Goal: Find specific page/section: Find specific page/section

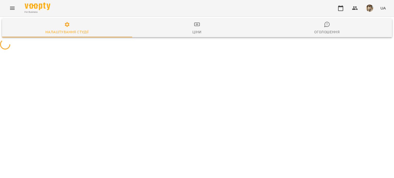
select select "**"
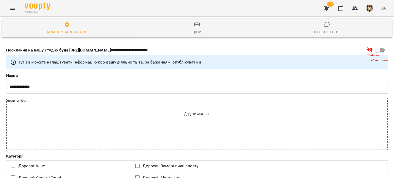
click at [14, 11] on button "Menu" at bounding box center [12, 8] width 12 height 12
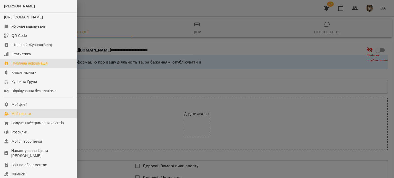
click at [21, 116] on div "Мої клієнти" at bounding box center [21, 113] width 19 height 5
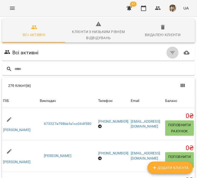
click at [167, 48] on button "button" at bounding box center [172, 53] width 12 height 12
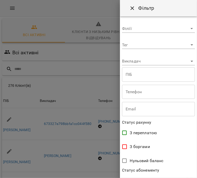
click at [158, 60] on body "For Business 57 UA Всі активні Клієнти з низьким рівнем відвідувань Видалені кл…" at bounding box center [98, 136] width 197 height 273
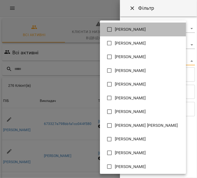
click at [157, 26] on li "[PERSON_NAME]" at bounding box center [143, 30] width 86 height 14
type input "**********"
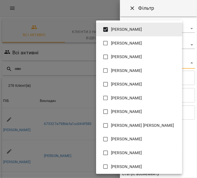
click at [43, 55] on div at bounding box center [98, 89] width 197 height 178
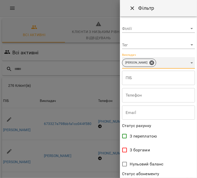
scroll to position [111, 0]
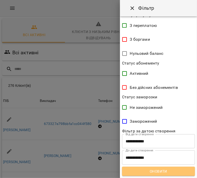
click at [169, 169] on span "Оновити" at bounding box center [158, 172] width 65 height 6
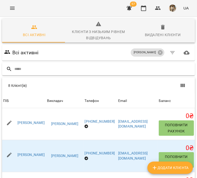
scroll to position [10, 0]
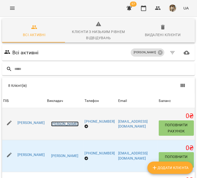
click at [57, 122] on link "[PERSON_NAME]" at bounding box center [64, 124] width 27 height 5
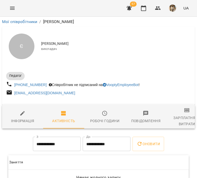
drag, startPoint x: 41, startPoint y: 43, endPoint x: 93, endPoint y: 43, distance: 51.8
click at [93, 43] on span "[PERSON_NAME]" at bounding box center [116, 43] width 150 height 5
copy span "[PERSON_NAME]"
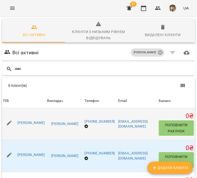
drag, startPoint x: 3, startPoint y: 129, endPoint x: 31, endPoint y: 131, distance: 28.3
click at [31, 127] on div "[PERSON_NAME]" at bounding box center [30, 123] width 29 height 7
copy link "[PERSON_NAME]"
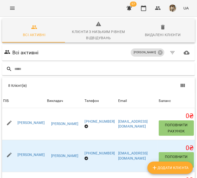
scroll to position [29, 0]
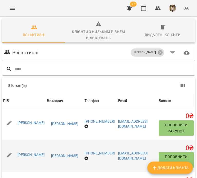
drag, startPoint x: 1, startPoint y: 132, endPoint x: 25, endPoint y: 137, distance: 24.6
click at [25, 137] on div "8 [PERSON_NAME](ів) 8 Клієнт(ів) ПІБ Викладач Телефон Email Баланс ПІБ [PERSON_…" at bounding box center [98, 156] width 195 height 160
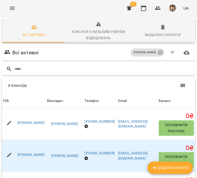
click at [57, 46] on div "Всі активні [PERSON_NAME]" at bounding box center [98, 53] width 191 height 14
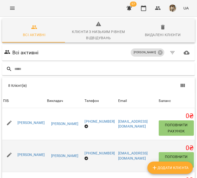
drag, startPoint x: 25, startPoint y: 137, endPoint x: 3, endPoint y: 132, distance: 22.6
click at [16, 152] on div "[PERSON_NAME]" at bounding box center [30, 155] width 29 height 7
copy link "[PERSON_NAME]"
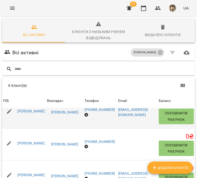
scroll to position [44, 0]
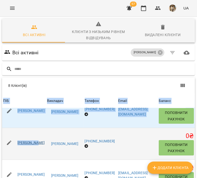
drag, startPoint x: 1, startPoint y: 129, endPoint x: 21, endPoint y: 129, distance: 19.8
click at [21, 129] on div "Всі активні Клієнти з низьким рівнем відвідувань Видалені клієнти Всі активні […" at bounding box center [98, 145] width 199 height 259
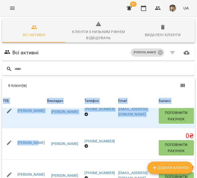
click at [0, 127] on div "Всі активні Клієнти з низьким рівнем відвідувань Видалені клієнти Всі активні […" at bounding box center [98, 145] width 199 height 259
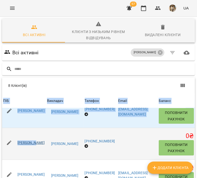
drag, startPoint x: 2, startPoint y: 129, endPoint x: 19, endPoint y: 131, distance: 17.7
click at [19, 131] on div "8 [PERSON_NAME](ів) 8 Клієнт(ів) ПІБ Викладач Телефон Email Баланс ПІБ [PERSON_…" at bounding box center [98, 156] width 195 height 160
click at [26, 141] on link "[PERSON_NAME]" at bounding box center [30, 143] width 27 height 4
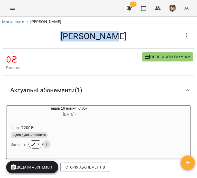
drag, startPoint x: 94, startPoint y: 36, endPoint x: 41, endPoint y: 39, distance: 52.7
click at [41, 39] on h4 "[PERSON_NAME]" at bounding box center [93, 36] width 174 height 11
copy h4 "[PERSON_NAME]"
click at [108, 88] on div "Актуальні абонементи ( 1 )" at bounding box center [93, 90] width 175 height 16
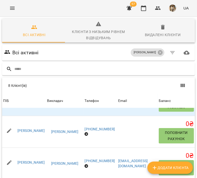
scroll to position [66, 0]
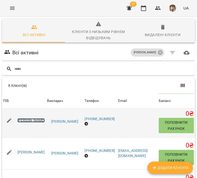
drag, startPoint x: 29, startPoint y: 136, endPoint x: 15, endPoint y: 135, distance: 13.9
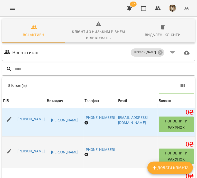
scroll to position [37, 0]
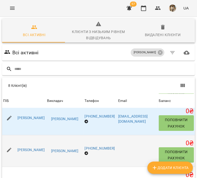
drag, startPoint x: 2, startPoint y: 165, endPoint x: 40, endPoint y: 164, distance: 38.5
click at [40, 164] on div "8 [PERSON_NAME](ів) 8 Клієнт(ів) ПІБ Викладач Телефон Email Баланс ПІБ [PERSON_…" at bounding box center [98, 156] width 195 height 160
click at [47, 156] on li "[PERSON_NAME]" at bounding box center [65, 151] width 36 height 9
drag, startPoint x: 42, startPoint y: 166, endPoint x: 3, endPoint y: 165, distance: 38.7
click at [3, 165] on tr "ПІБ [PERSON_NAME] Викладач [PERSON_NAME] Телефон [PHONE_NUMBER] Email Баланс 0 …" at bounding box center [98, 151] width 193 height 32
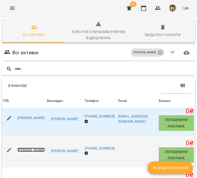
copy tr "[PERSON_NAME] [PERSON_NAME]"
